Goal: Information Seeking & Learning: Learn about a topic

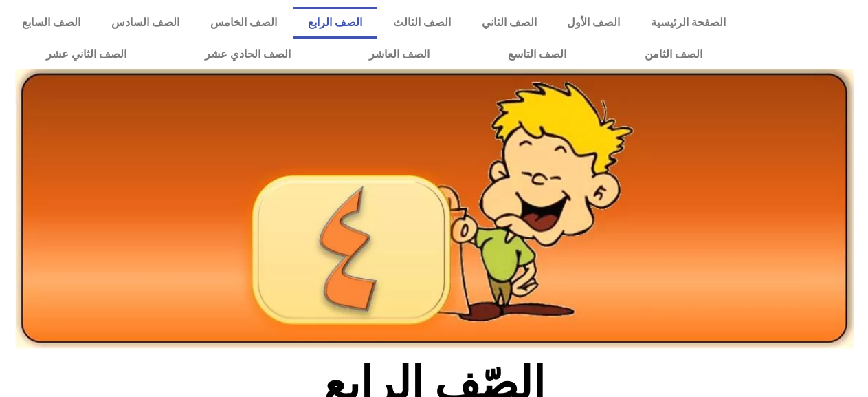
drag, startPoint x: 868, startPoint y: 124, endPoint x: 874, endPoint y: 151, distance: 28.3
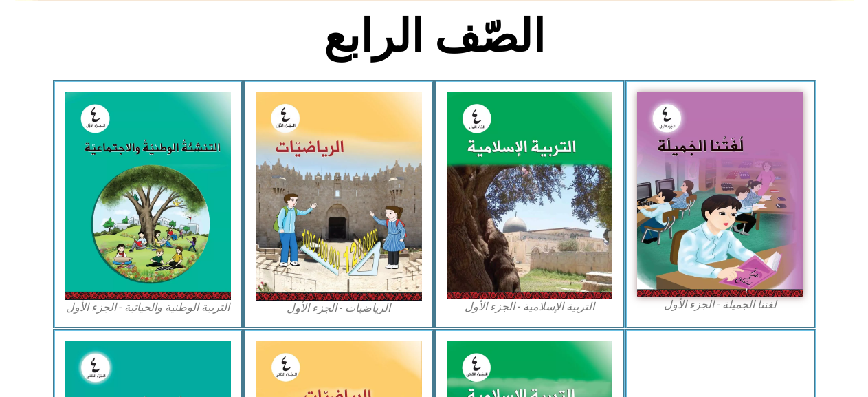
scroll to position [412, 0]
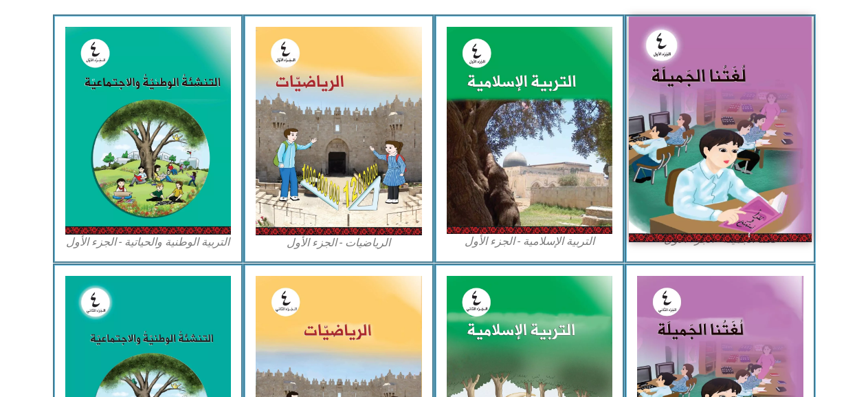
click at [732, 173] on img at bounding box center [720, 128] width 183 height 225
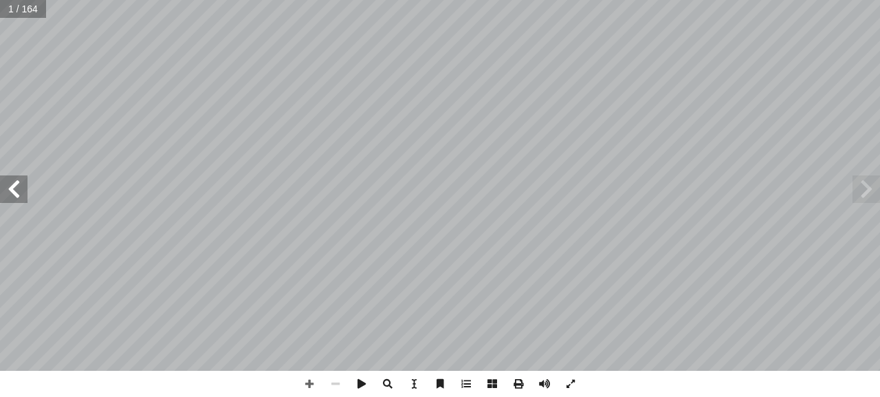
click at [25, 187] on span at bounding box center [13, 188] width 27 height 27
click at [19, 184] on span at bounding box center [13, 188] width 27 height 27
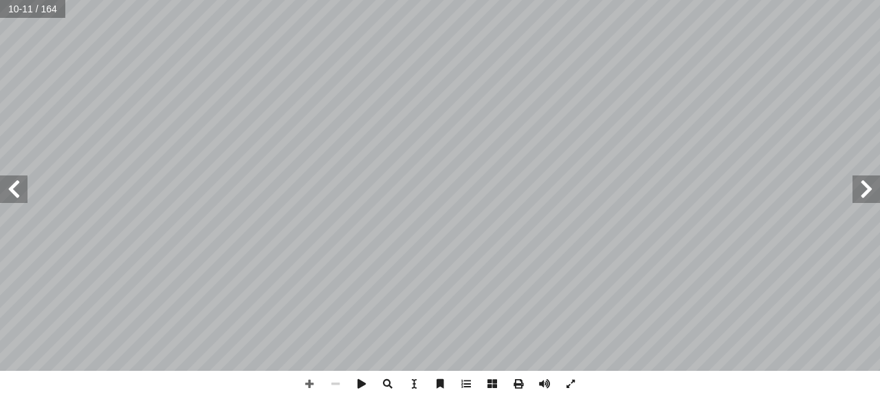
click at [865, 190] on span at bounding box center [865, 188] width 27 height 27
click at [857, 193] on span at bounding box center [865, 188] width 27 height 27
click at [869, 189] on span at bounding box center [865, 188] width 27 height 27
click at [331, 383] on span at bounding box center [335, 384] width 26 height 26
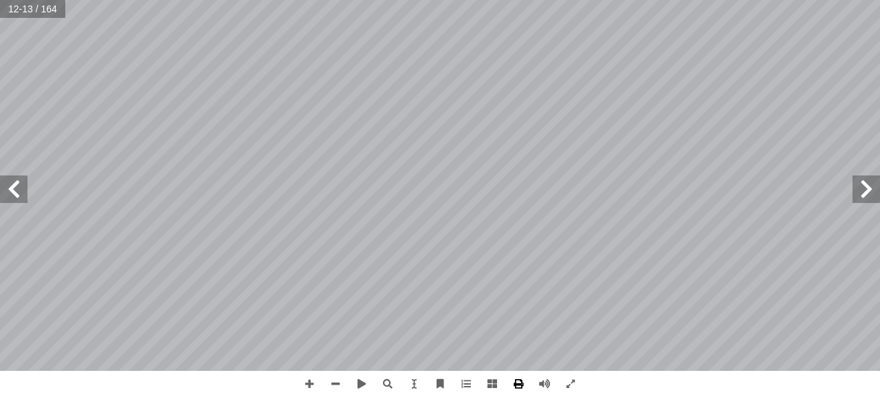
click at [520, 384] on span at bounding box center [518, 384] width 26 height 26
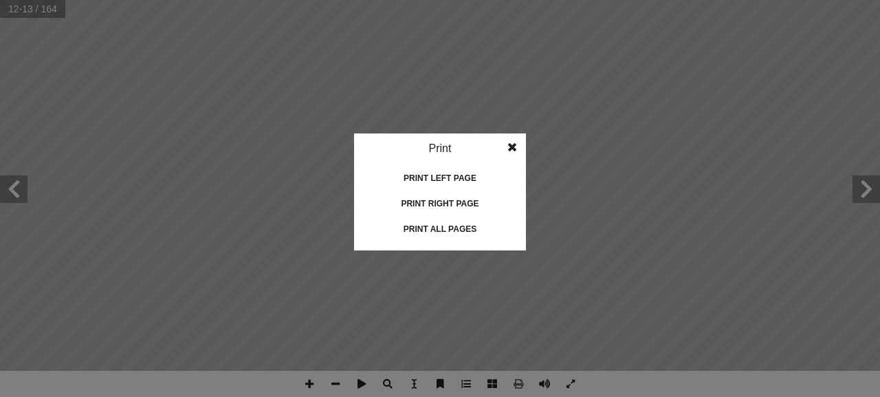
click at [511, 144] on span at bounding box center [512, 146] width 25 height 27
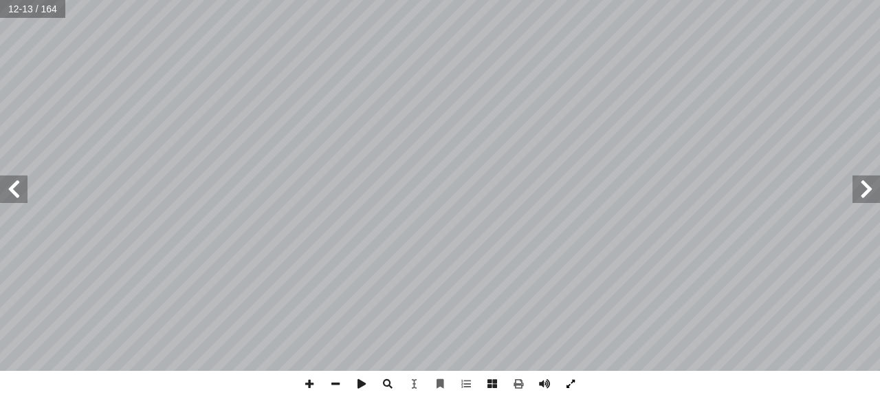
click at [575, 388] on span at bounding box center [571, 384] width 26 height 26
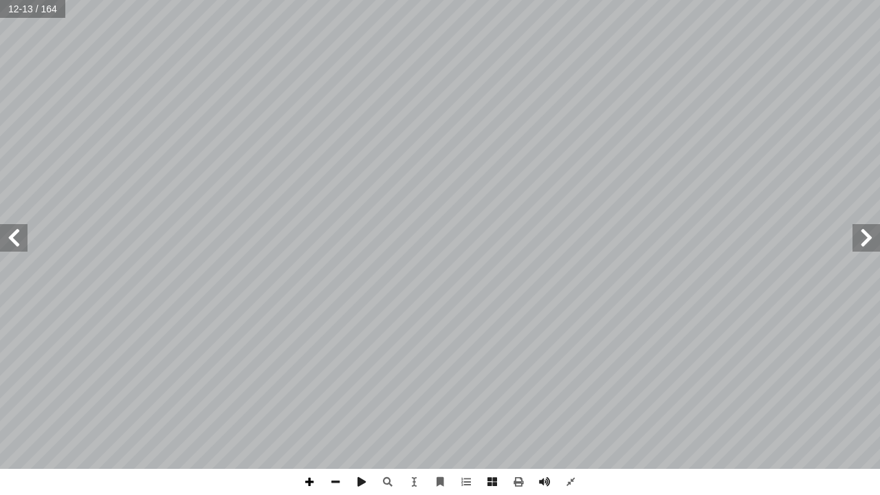
click at [305, 396] on span at bounding box center [309, 482] width 26 height 26
click at [340, 396] on span at bounding box center [335, 482] width 26 height 26
click at [316, 396] on span at bounding box center [309, 482] width 26 height 26
click at [565, 396] on span at bounding box center [571, 482] width 26 height 26
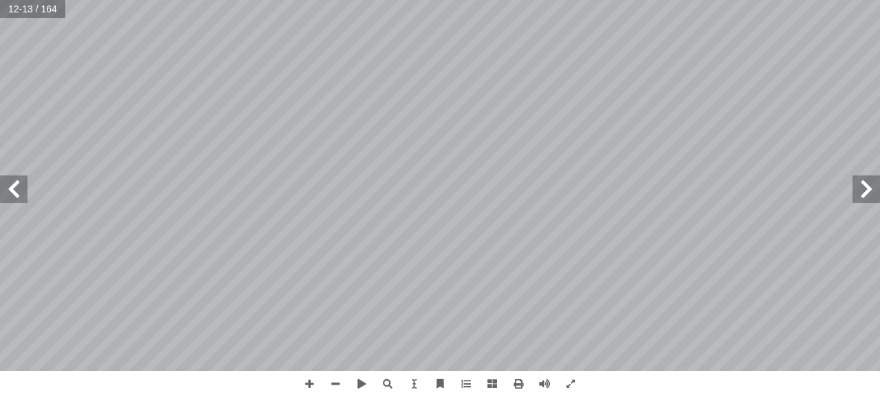
drag, startPoint x: 0, startPoint y: 201, endPoint x: 22, endPoint y: 401, distance: 200.6
click at [22, 125] on html "الصفحة الرئيسية الصف الأول الصف الثاني الصف الثالث الصف الرابع الصف الخامس الصف…" at bounding box center [440, 62] width 880 height 125
click at [307, 382] on span at bounding box center [309, 384] width 26 height 26
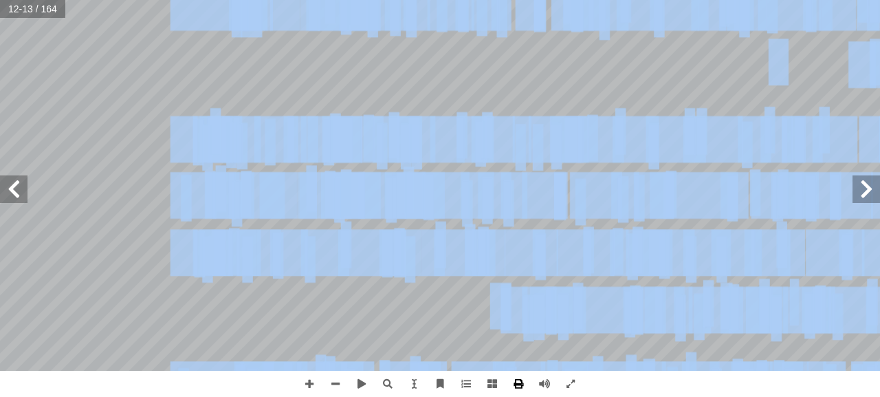
click at [529, 386] on div "٨ تي َ م ِّ ل َ ع ُ م ِ ل ُ ل ْ ض َ الف : أ ا َ ر ْ ق َ ن � ل َ و ، َ ر َ خ آ ا…" at bounding box center [440, 198] width 880 height 397
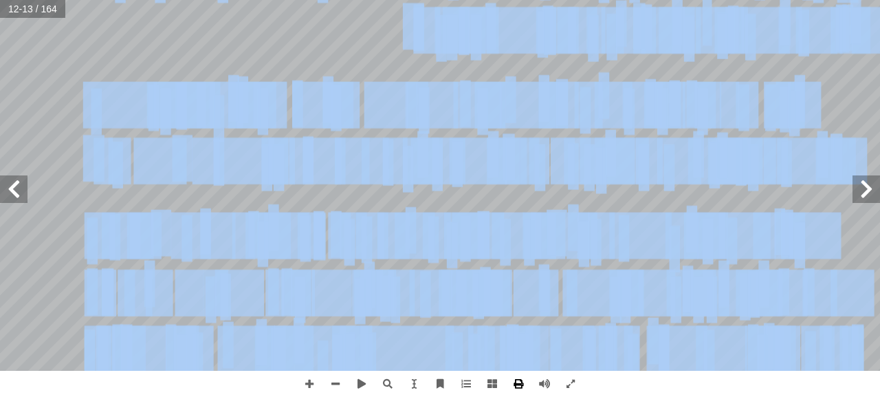
click at [530, 377] on div "٨ تي َ م ِّ ل َ ع ُ م ِ ل ُ ل ْ ض َ الف : أ ا َ ر ْ ق َ ن � ل َ و ، َ ر َ خ آ ا…" at bounding box center [440, 198] width 880 height 397
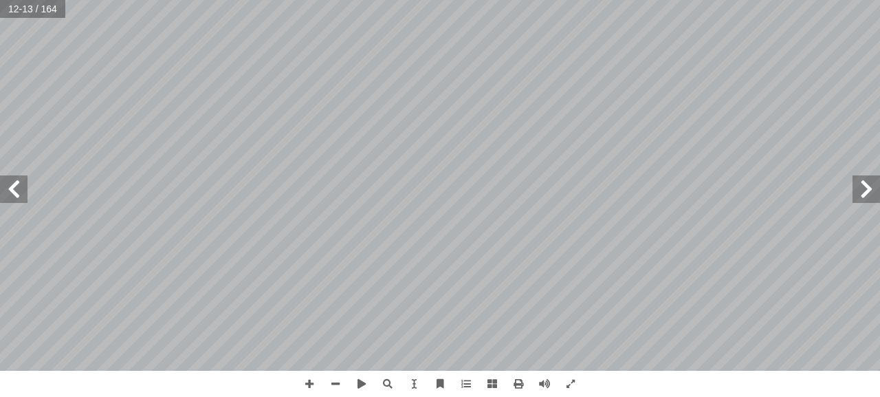
click at [510, 0] on html "الصفحة الرئيسية الصف الأول الصف الثاني الصف الثالث الصف الرابع الصف الخامس الصف…" at bounding box center [440, 62] width 880 height 125
